Goal: Task Accomplishment & Management: Use online tool/utility

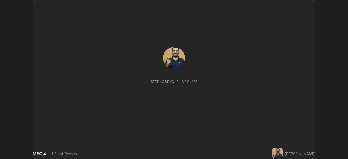
scroll to position [159, 348]
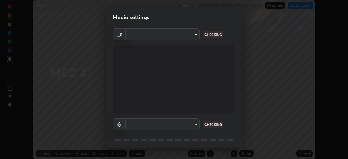
type input "85d16ec95aa84cac57c58139e5cfc4bfb0706547449b22b2f8fda69051d4463f"
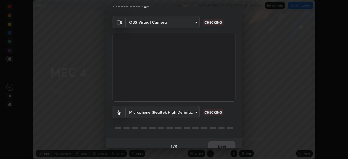
scroll to position [19, 0]
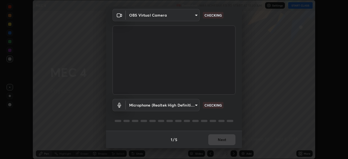
click at [189, 107] on body "Erase all MEC 4 Recording WAS SCHEDULED TO START AT 11:30 AM Settings START CLA…" at bounding box center [174, 79] width 348 height 159
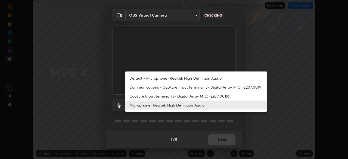
click at [195, 78] on li "Default - Microphone (Realtek High Definition Audio)" at bounding box center [196, 78] width 142 height 9
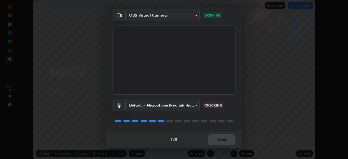
click at [195, 108] on body "Erase all MEC 4 Recording WAS SCHEDULED TO START AT 11:30 AM Settings START CLA…" at bounding box center [174, 79] width 348 height 159
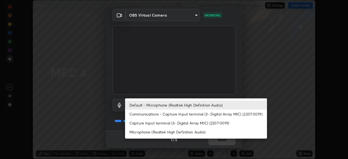
click at [203, 116] on li "Communications - Capture Input terminal (3- Digital Array MIC) (2207:0019)" at bounding box center [196, 114] width 142 height 9
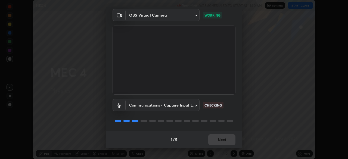
click at [196, 106] on body "Erase all MEC 4 Recording WAS SCHEDULED TO START AT 11:30 AM Settings START CLA…" at bounding box center [174, 79] width 348 height 159
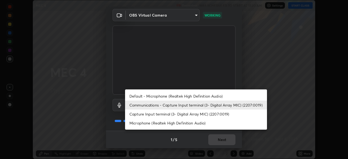
click at [201, 98] on li "Default - Microphone (Realtek High Definition Audio)" at bounding box center [196, 96] width 142 height 9
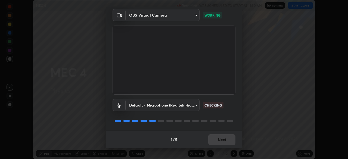
type input "default"
click at [218, 141] on button "Next" at bounding box center [221, 139] width 27 height 11
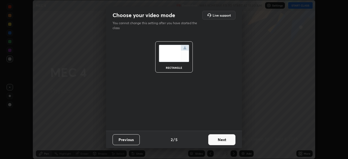
scroll to position [0, 0]
click at [220, 141] on button "Next" at bounding box center [221, 139] width 27 height 11
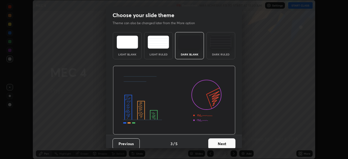
click at [221, 141] on button "Next" at bounding box center [221, 143] width 27 height 11
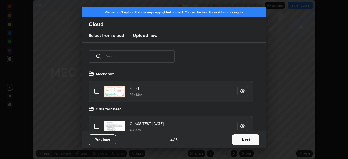
click at [239, 140] on button "Next" at bounding box center [245, 139] width 27 height 11
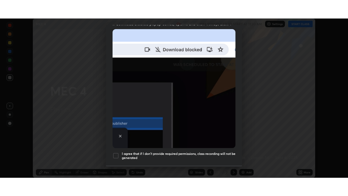
scroll to position [130, 0]
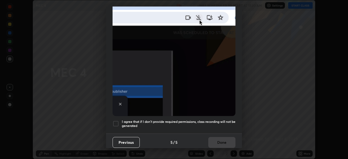
click at [214, 120] on h5 "I agree that if I don't provide required permissions, class recording will not …" at bounding box center [179, 124] width 114 height 8
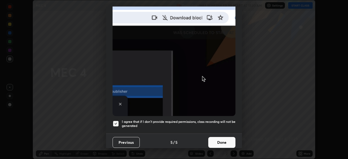
click at [223, 138] on button "Done" at bounding box center [221, 142] width 27 height 11
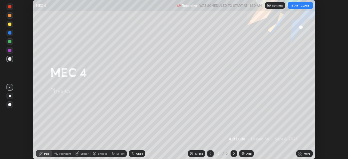
click at [298, 5] on button "START CLASS" at bounding box center [300, 5] width 24 height 7
click at [302, 152] on icon at bounding box center [301, 152] width 1 height 1
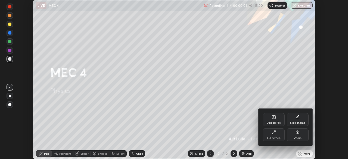
click at [278, 133] on div "Full screen" at bounding box center [274, 134] width 22 height 13
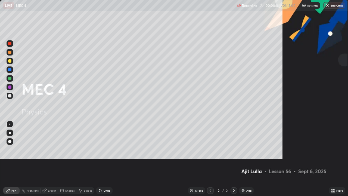
scroll to position [196, 348]
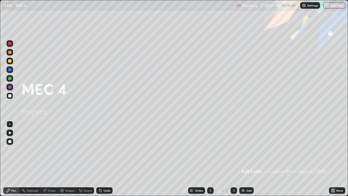
click at [249, 159] on div "Add" at bounding box center [246, 190] width 14 height 7
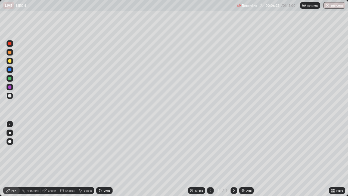
click at [245, 159] on div "Add" at bounding box center [246, 190] width 14 height 7
click at [12, 61] on div at bounding box center [10, 61] width 7 height 7
